Goal: Task Accomplishment & Management: Use online tool/utility

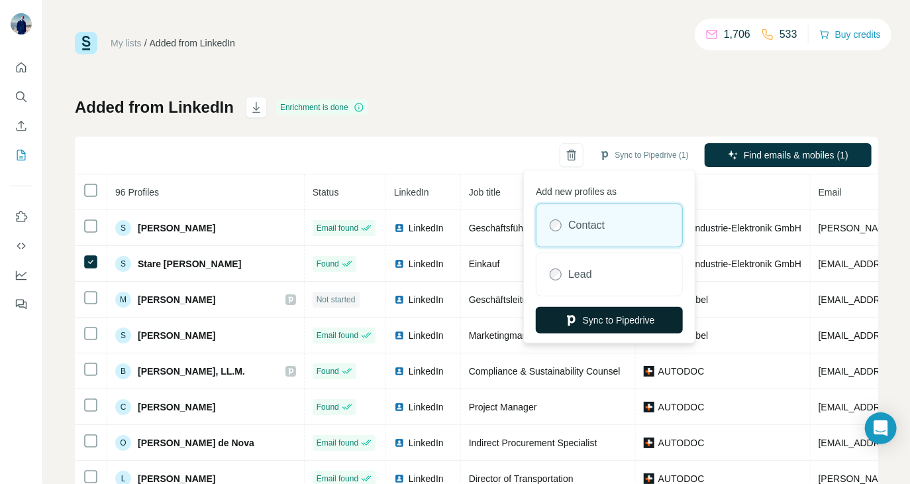
click at [592, 315] on button "Sync to Pipedrive" at bounding box center [609, 320] width 147 height 27
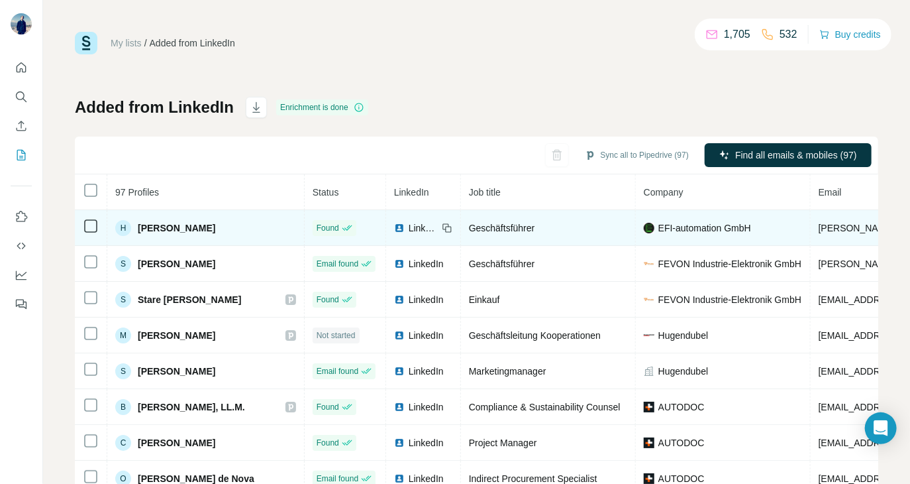
click at [83, 223] on icon at bounding box center [91, 226] width 16 height 16
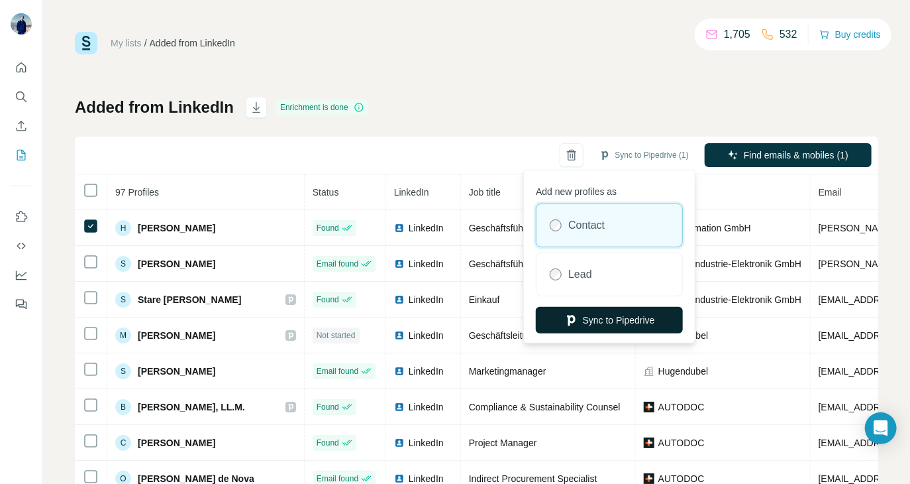
click at [584, 319] on button "Sync to Pipedrive" at bounding box center [609, 320] width 147 height 27
